Goal: Navigation & Orientation: Understand site structure

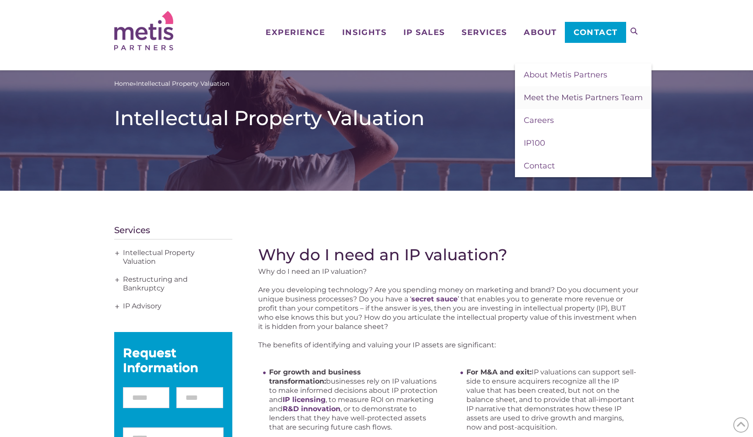
click at [550, 101] on span "Meet the Metis Partners Team" at bounding box center [583, 98] width 119 height 10
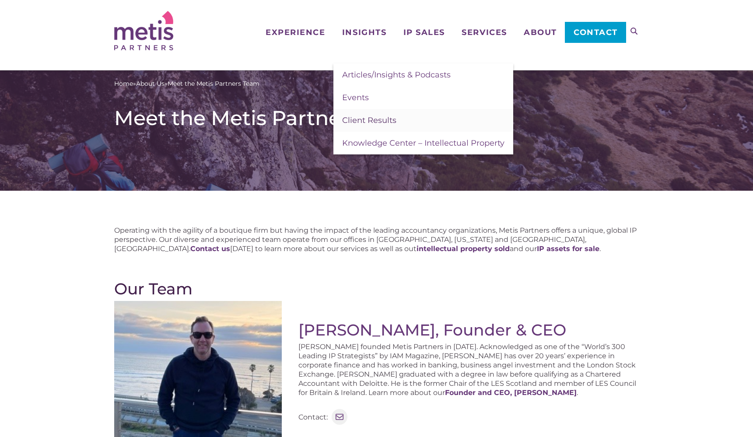
click at [366, 120] on span "Client Results" at bounding box center [369, 120] width 54 height 10
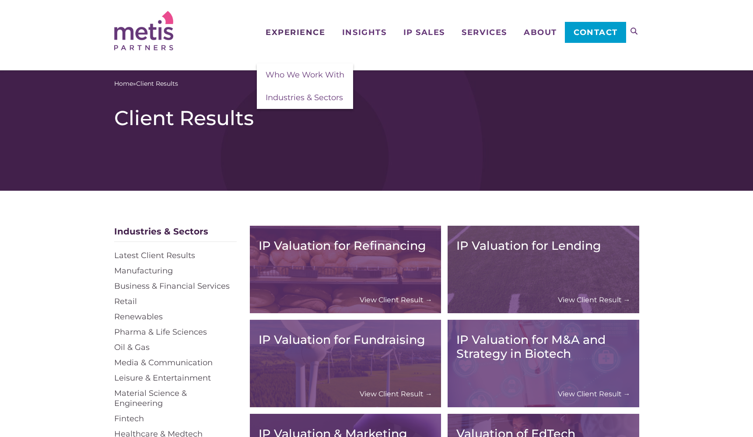
click at [288, 35] on span "Experience" at bounding box center [295, 32] width 59 height 8
click at [292, 75] on span "Who We Work With" at bounding box center [305, 75] width 79 height 10
